Goal: Use online tool/utility: Utilize a website feature to perform a specific function

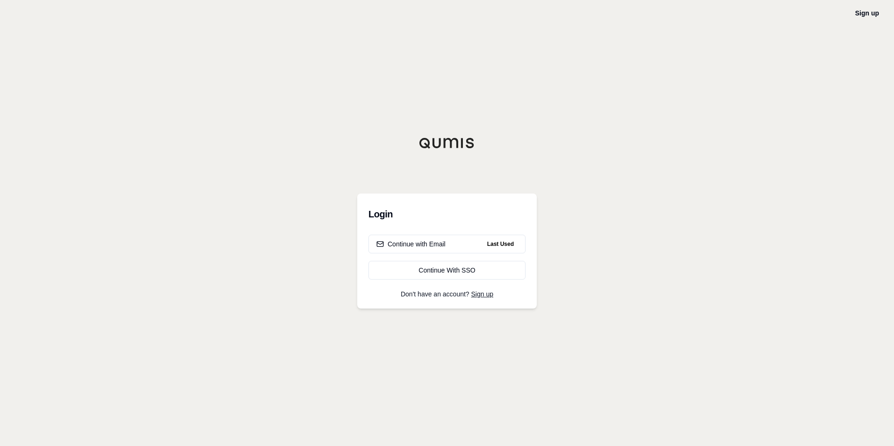
click at [482, 229] on div "Login Continue with Email Last Used Continue With SSO Don't have an account? Si…" at bounding box center [446, 250] width 179 height 115
click at [475, 244] on button "Continue with Email Last Used" at bounding box center [446, 244] width 157 height 19
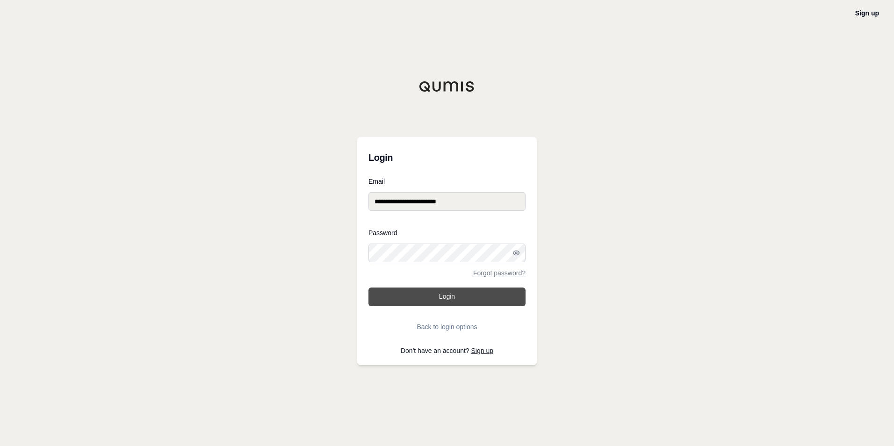
click at [433, 300] on button "Login" at bounding box center [446, 296] width 157 height 19
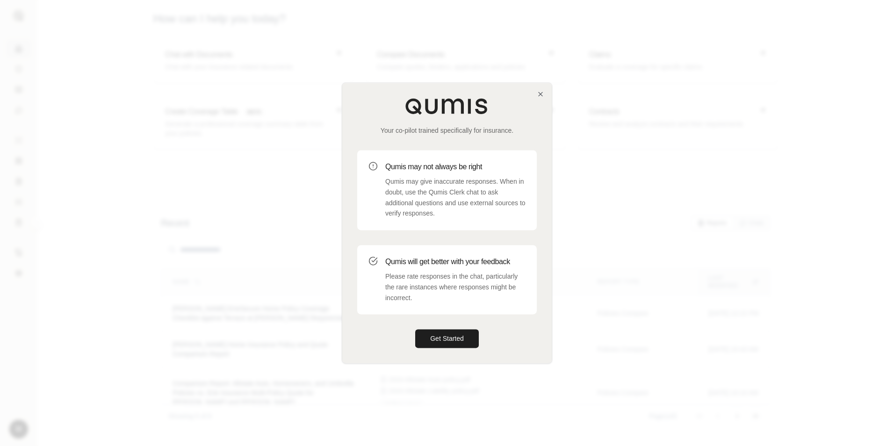
click at [220, 185] on div at bounding box center [447, 223] width 894 height 446
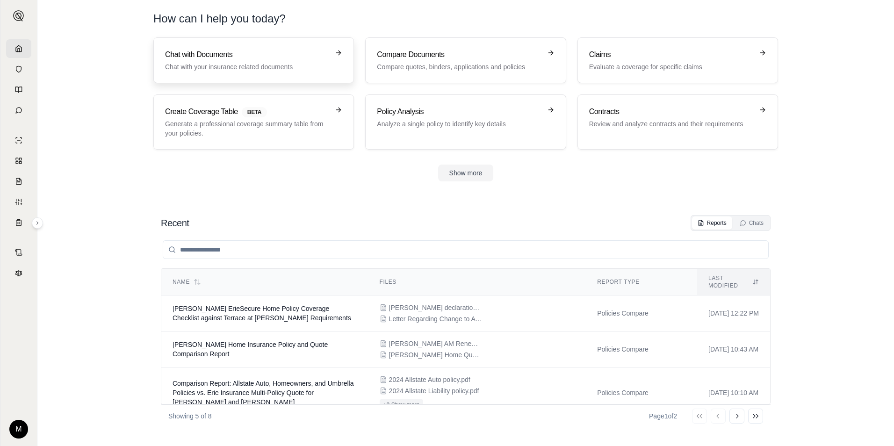
click at [223, 46] on link "Chat with Documents Chat with your insurance related documents" at bounding box center [253, 60] width 201 height 46
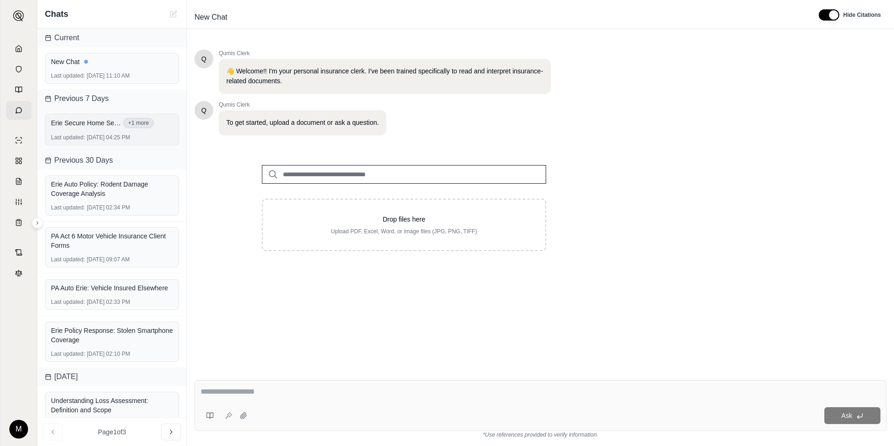
click at [105, 135] on div "Last updated: [DATE] 04:25 PM" at bounding box center [112, 137] width 122 height 7
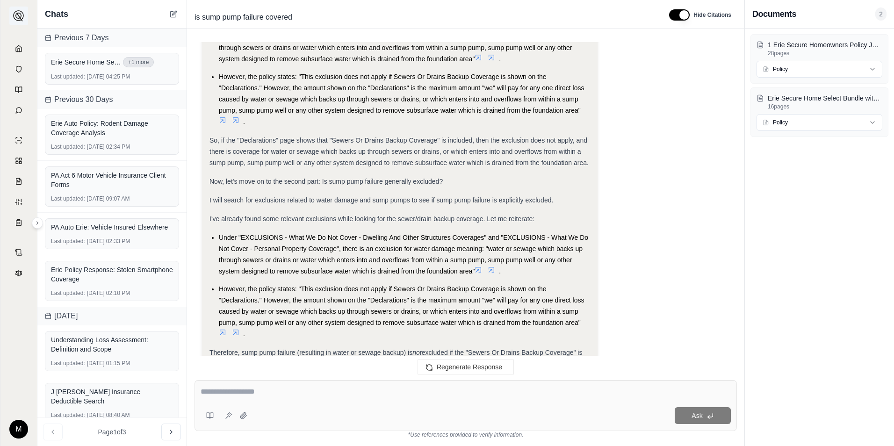
scroll to position [561, 0]
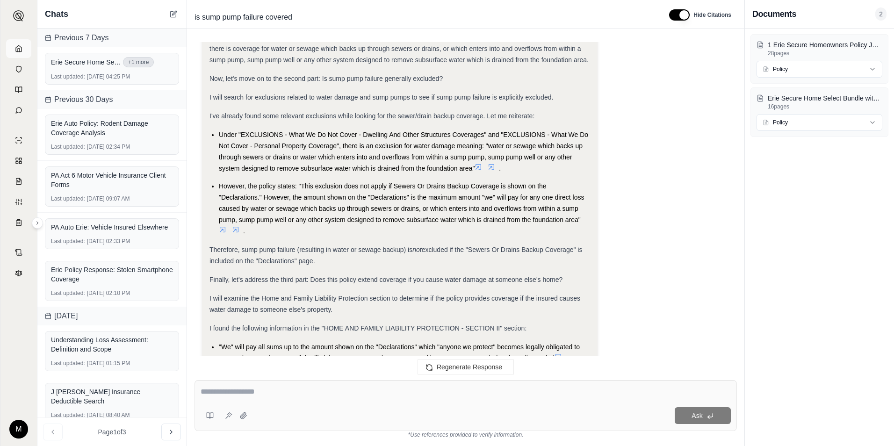
click at [16, 50] on icon at bounding box center [19, 48] width 6 height 6
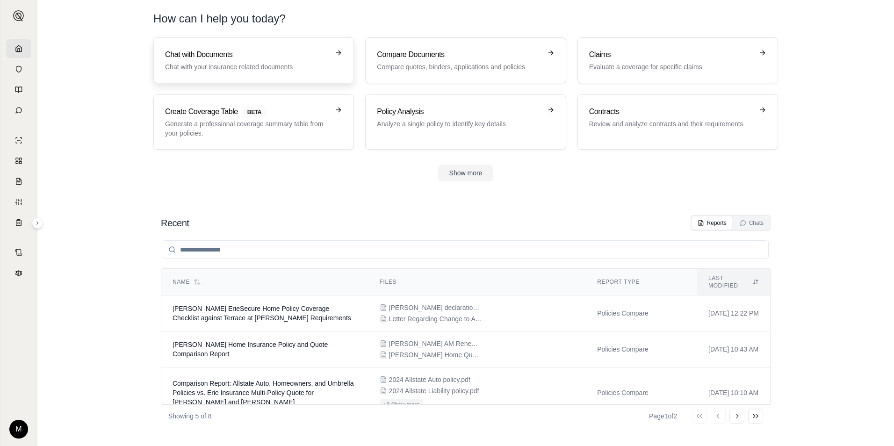
click at [260, 60] on div "Chat with Documents Chat with your insurance related documents" at bounding box center [247, 60] width 164 height 22
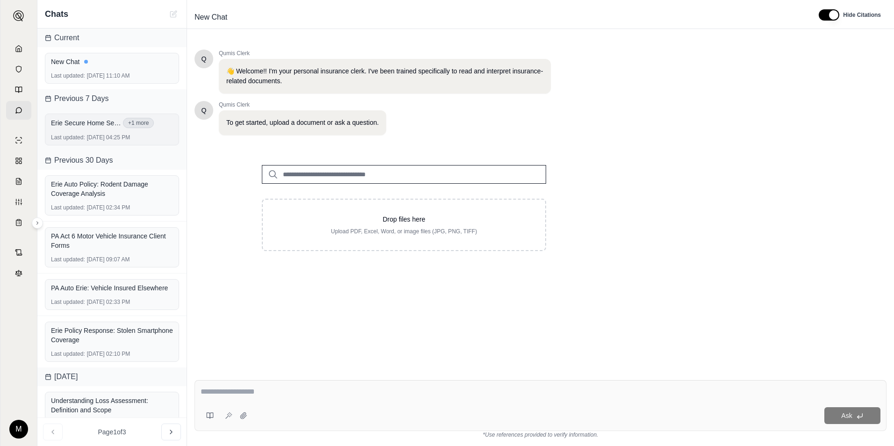
click at [91, 129] on div "Erie Secure Home Select Bundle with sewer or drain.pdf +1 more" at bounding box center [112, 123] width 122 height 14
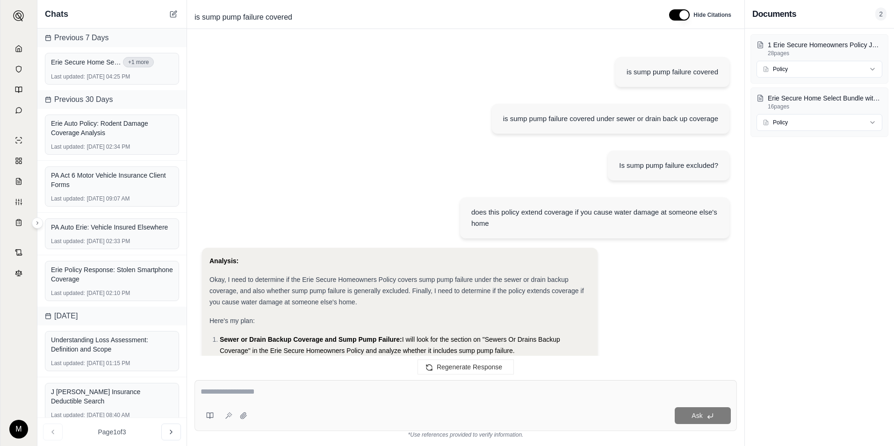
scroll to position [6409, 0]
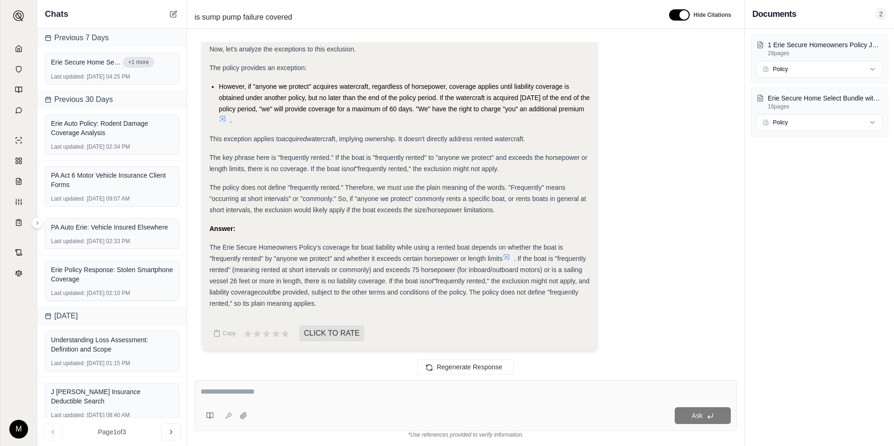
click at [272, 402] on div "Ask" at bounding box center [465, 405] width 542 height 51
click at [272, 402] on div "**********" at bounding box center [465, 405] width 542 height 51
type textarea "**********"
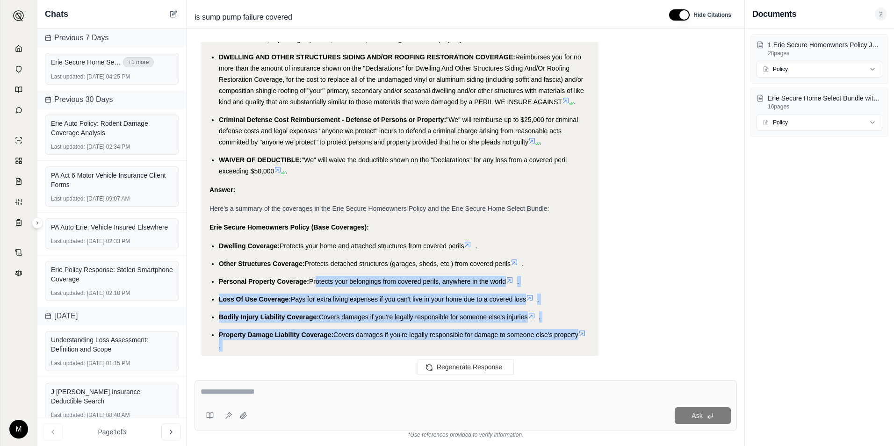
scroll to position [7472, 0]
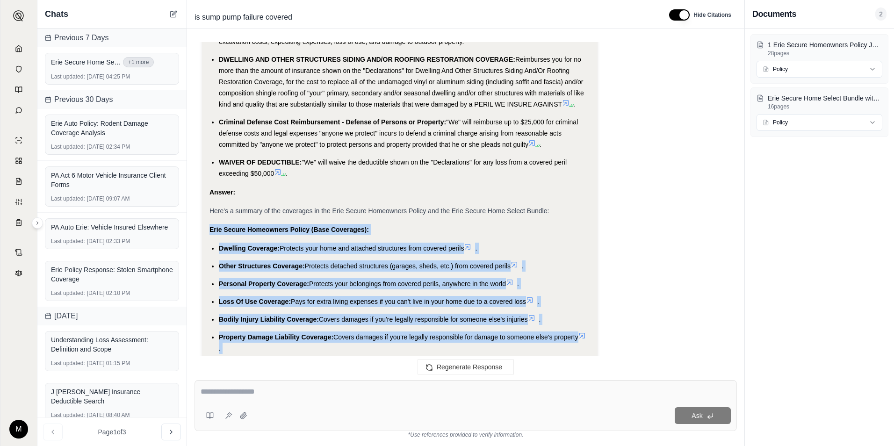
drag, startPoint x: 499, startPoint y: 301, endPoint x: 204, endPoint y: 228, distance: 303.3
click at [204, 228] on div "Analysis: I need to summarize what each coverage is for in the Erie Secure Home…" at bounding box center [399, 3] width 395 height 1325
drag, startPoint x: 204, startPoint y: 228, endPoint x: 313, endPoint y: 224, distance: 108.9
copy div "Erie Secure Homeowners Policy (Base Coverages): Dwelling Coverage: Protects you…"
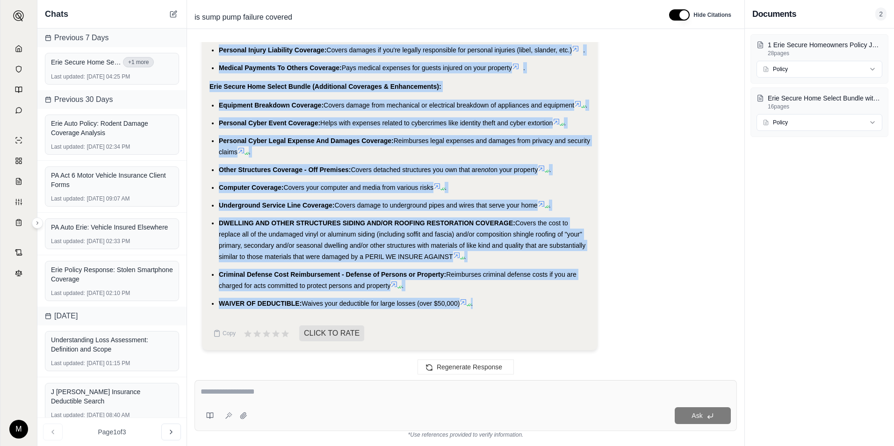
click at [573, 299] on li "WAIVER OF DEDUCTIBLE: Waives your deductible for large losses (over $50,000) ." at bounding box center [404, 303] width 371 height 11
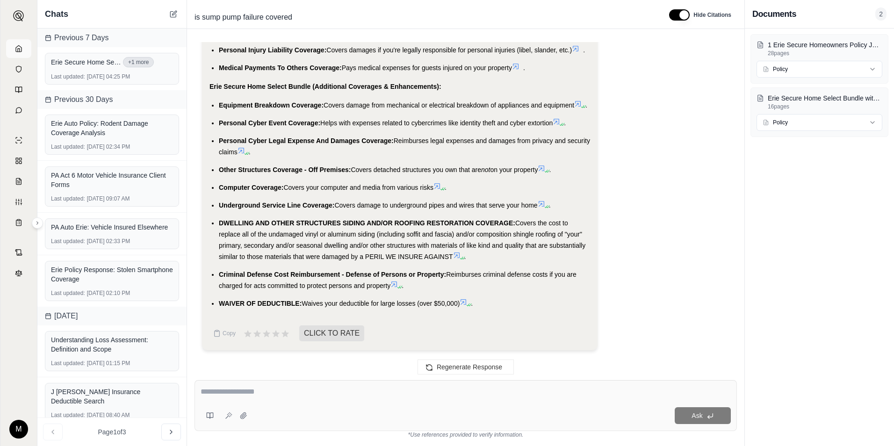
click at [24, 49] on link at bounding box center [18, 48] width 25 height 19
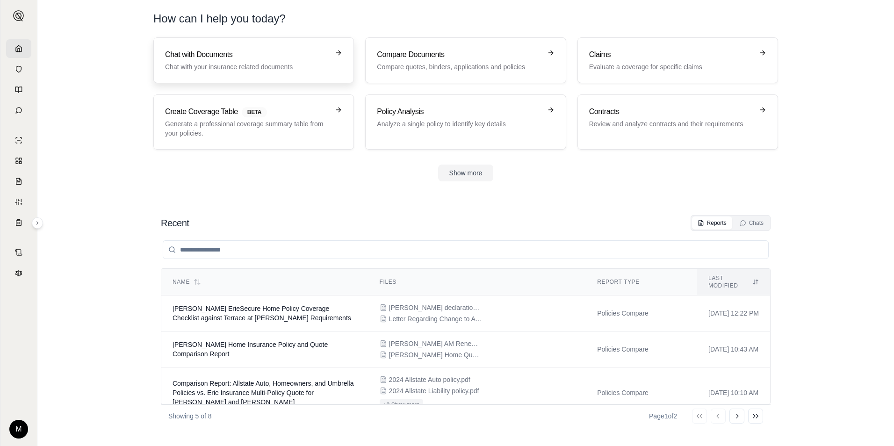
click at [199, 51] on h3 "Chat with Documents" at bounding box center [247, 54] width 164 height 11
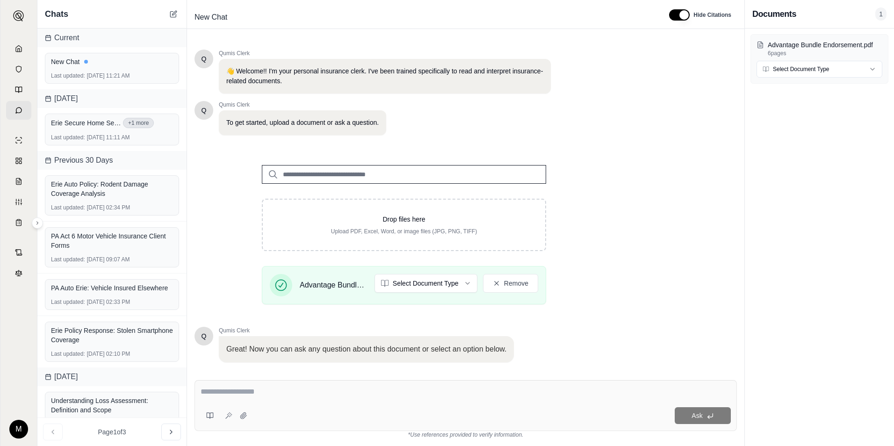
scroll to position [59, 0]
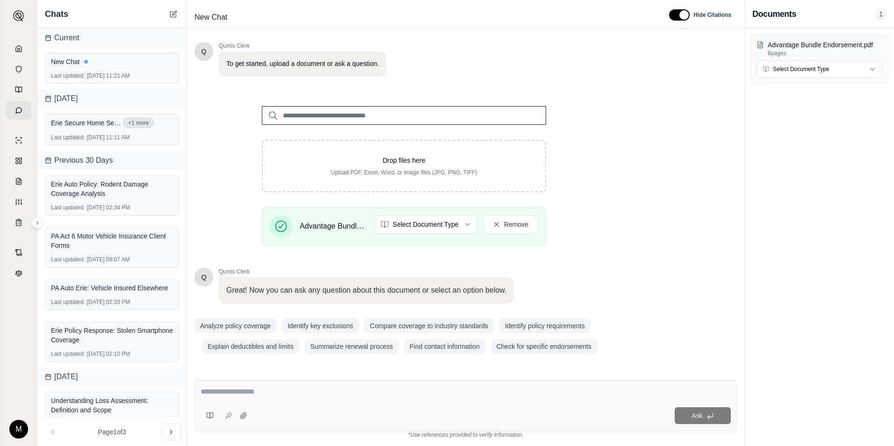
click at [240, 392] on textarea at bounding box center [466, 391] width 530 height 11
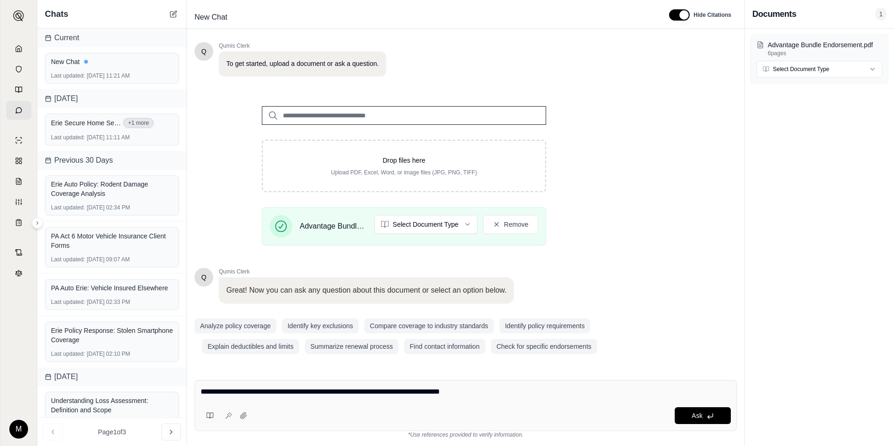
type textarea "**********"
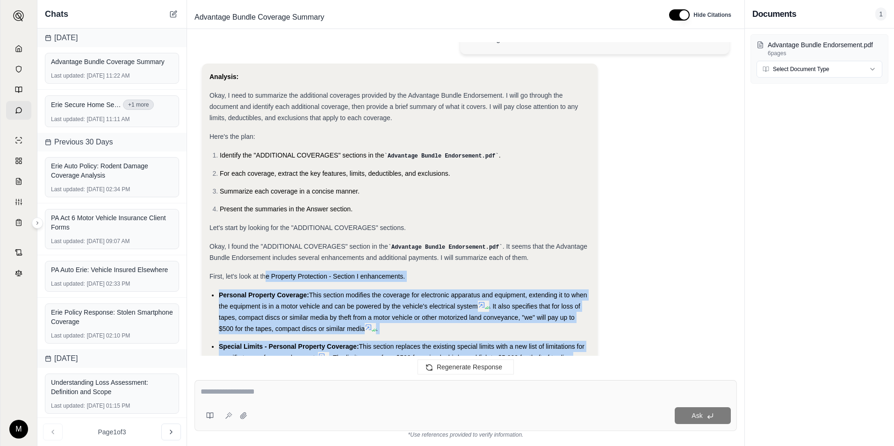
scroll to position [0, 0]
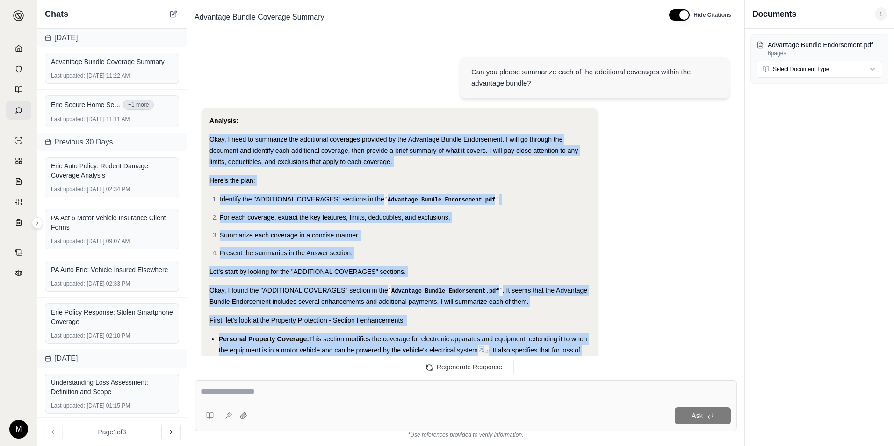
drag, startPoint x: 543, startPoint y: 304, endPoint x: 206, endPoint y: 139, distance: 375.0
drag, startPoint x: 206, startPoint y: 139, endPoint x: 280, endPoint y: 158, distance: 76.5
copy div "Okay, I need to summarize the additional coverages provided by the Advantage Bu…"
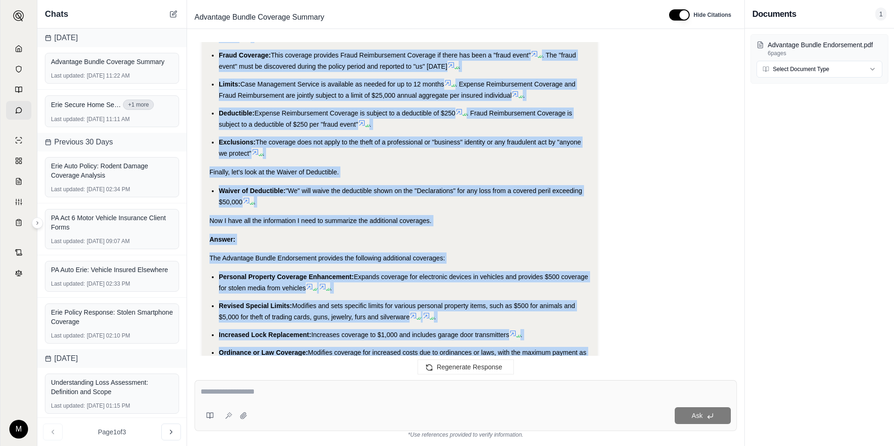
scroll to position [324, 0]
